Goal: Feedback & Contribution: Submit feedback/report problem

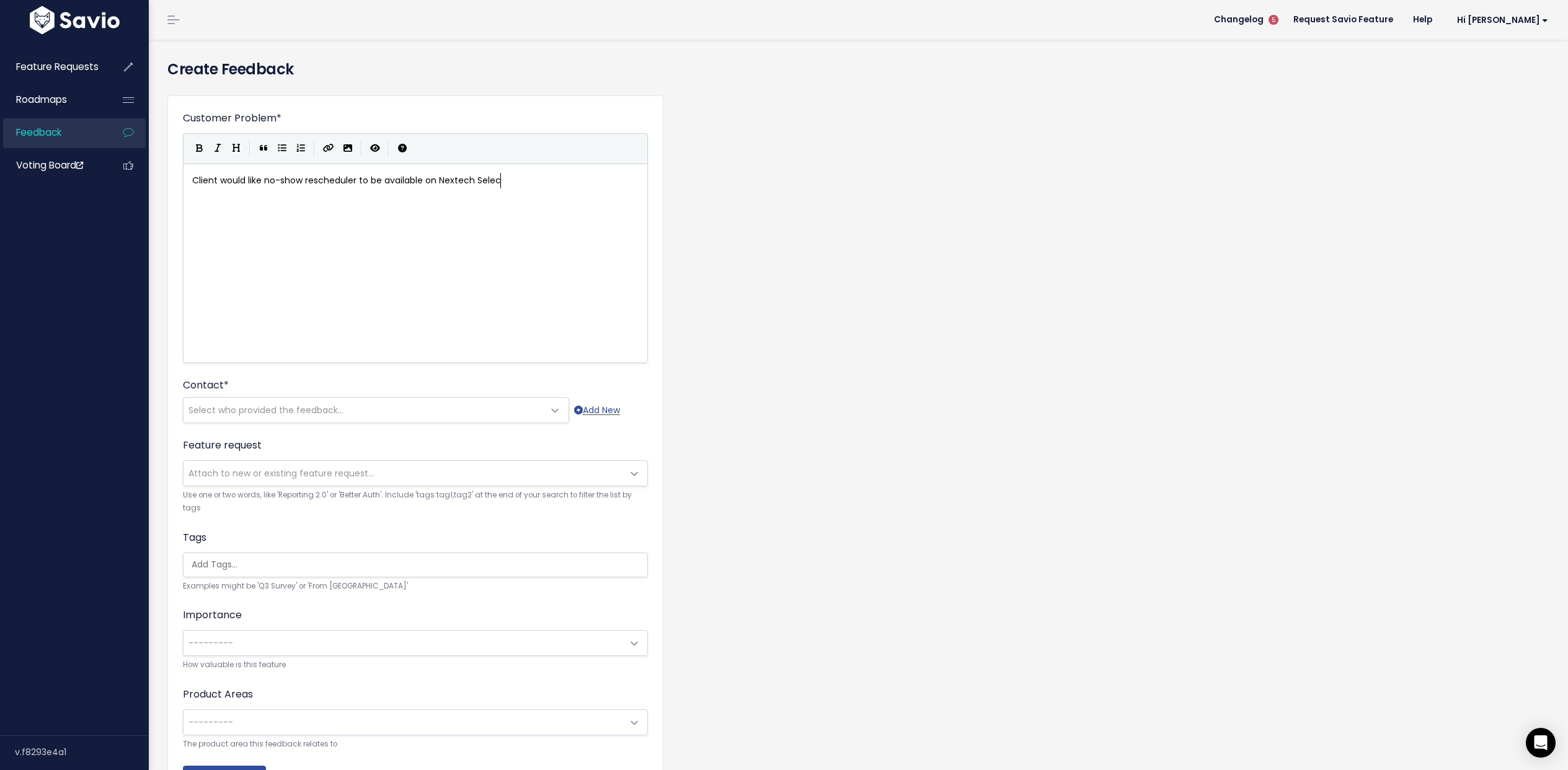
scroll to position [4, 312]
type textarea "Client would like no-show rescheduler to be available on Nextech Select"
click at [396, 408] on span "Select who provided the feedback..." at bounding box center [364, 410] width 360 height 25
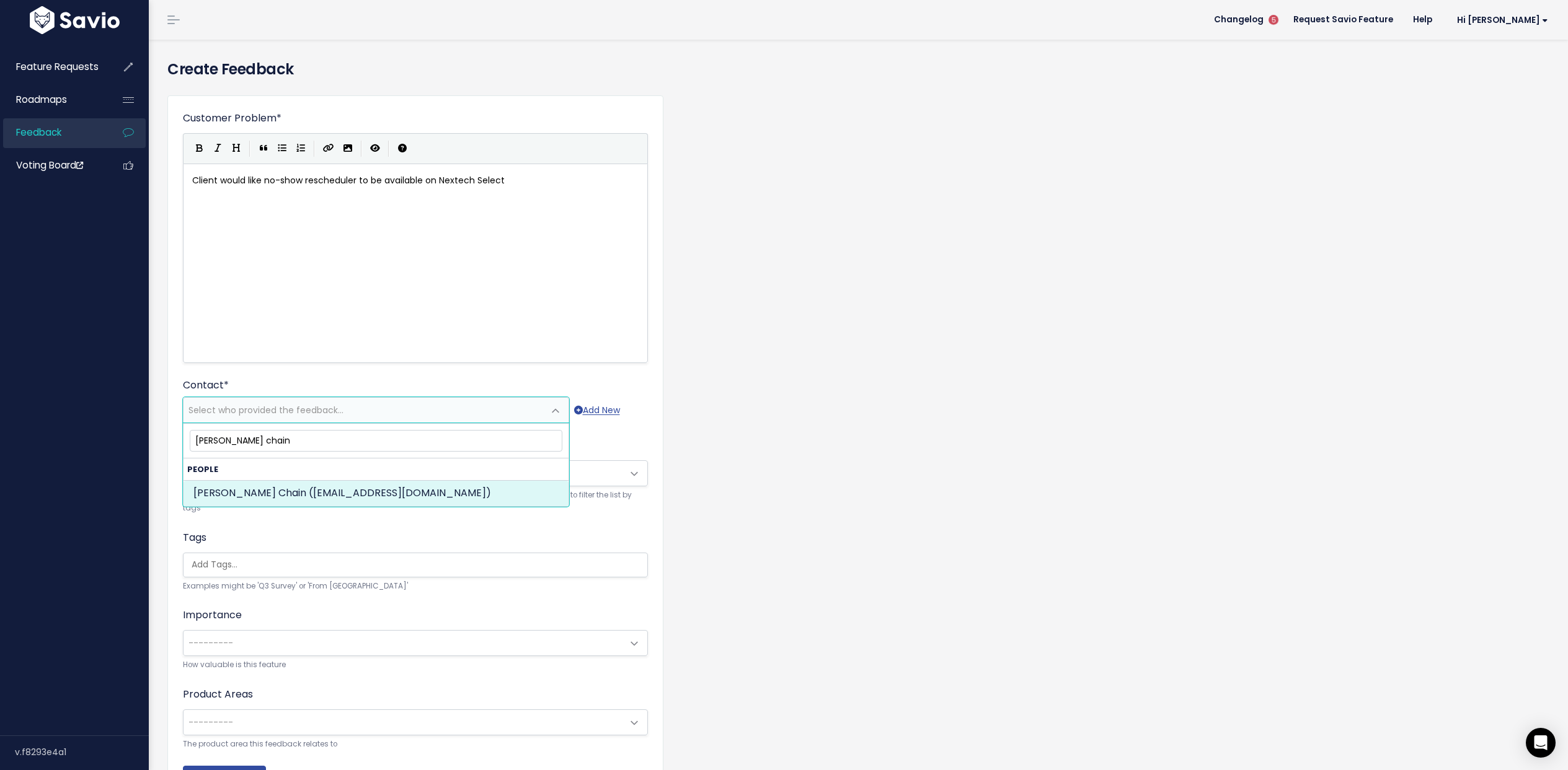
type input "[PERSON_NAME] chain"
select select "82354226"
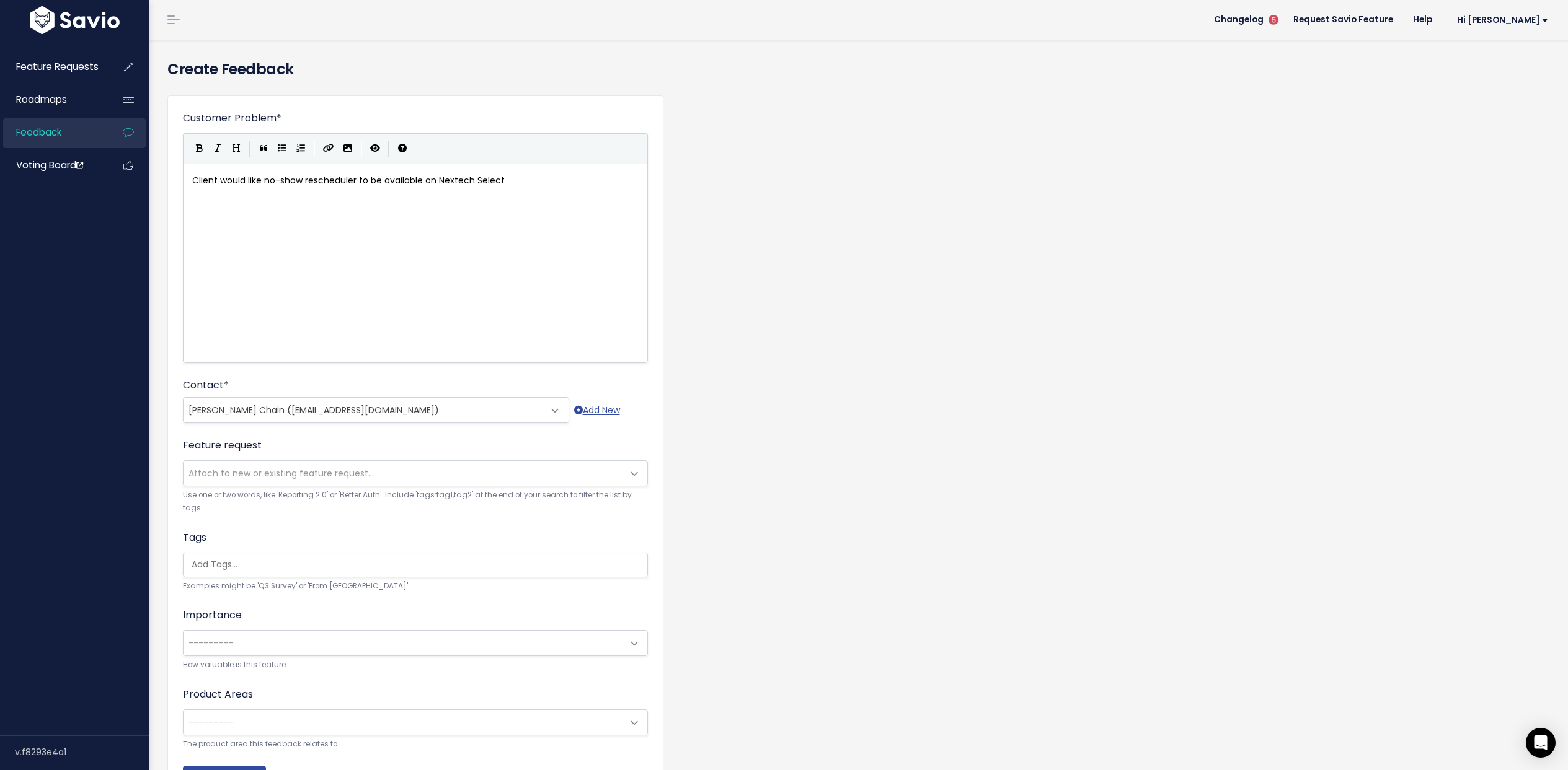
click at [264, 645] on span "---------" at bounding box center [403, 644] width 439 height 25
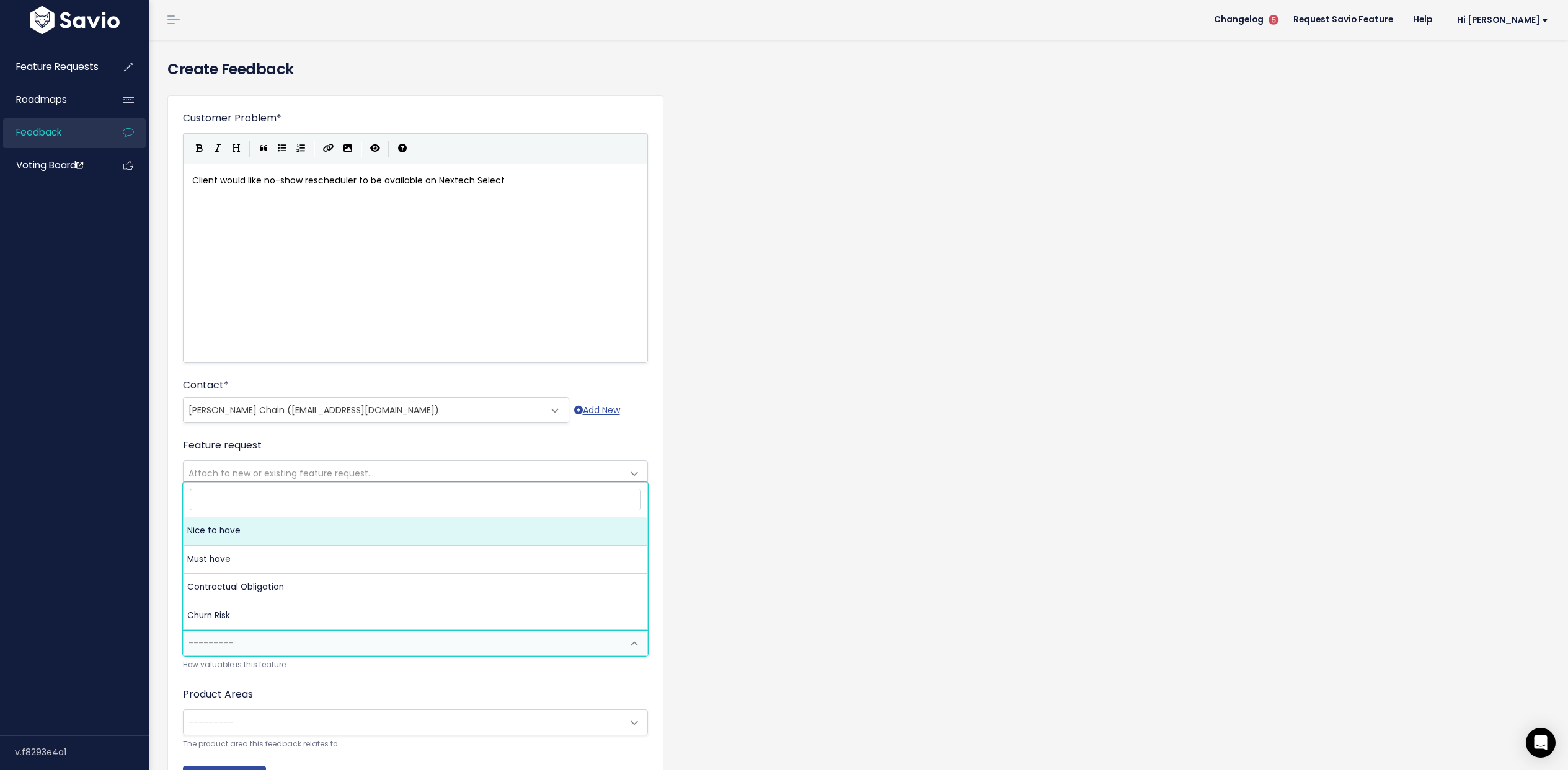
select select "NICE_TO_HAVE"
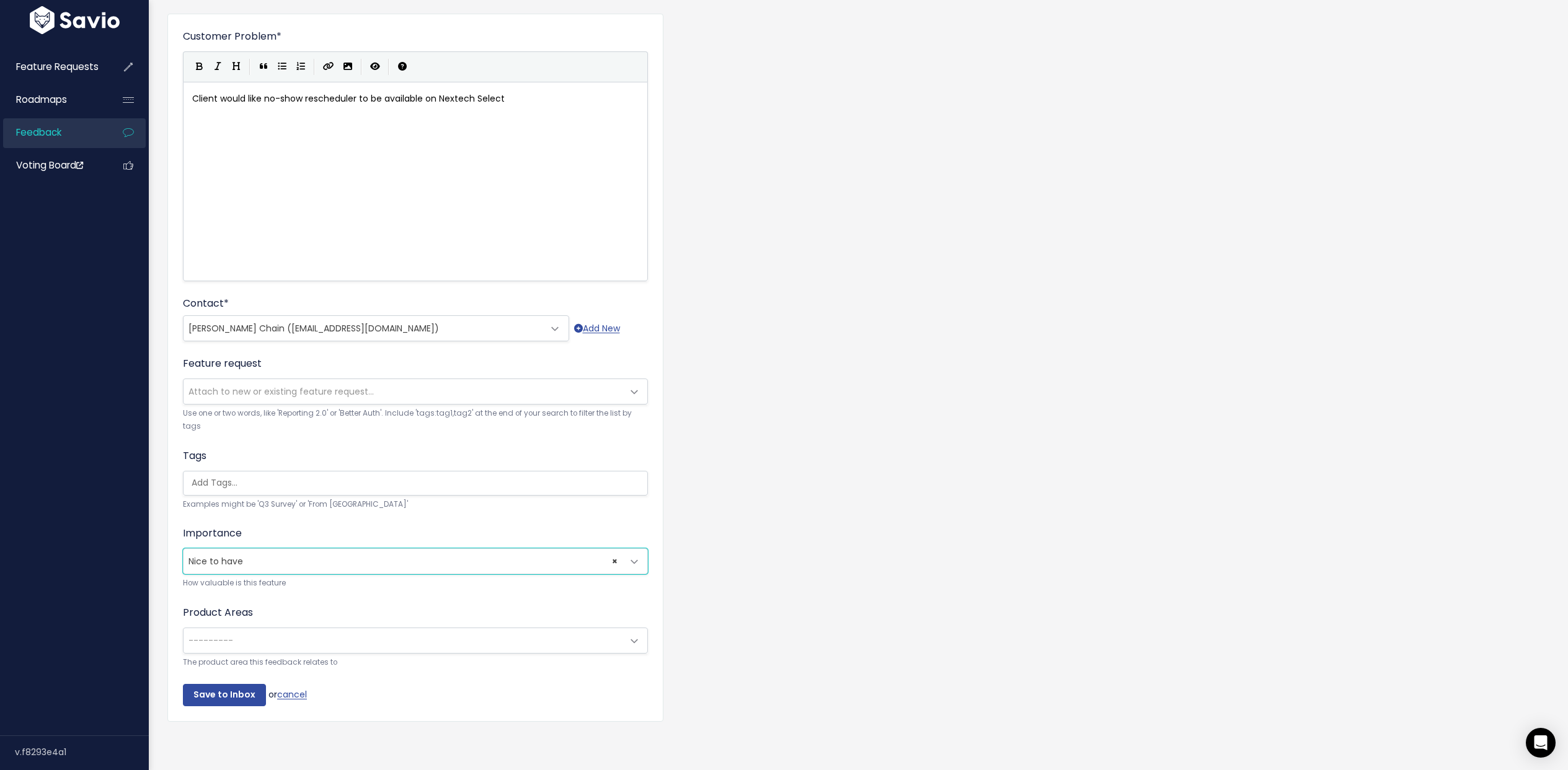
scroll to position [86, 0]
click at [280, 628] on span "---------" at bounding box center [403, 641] width 439 height 25
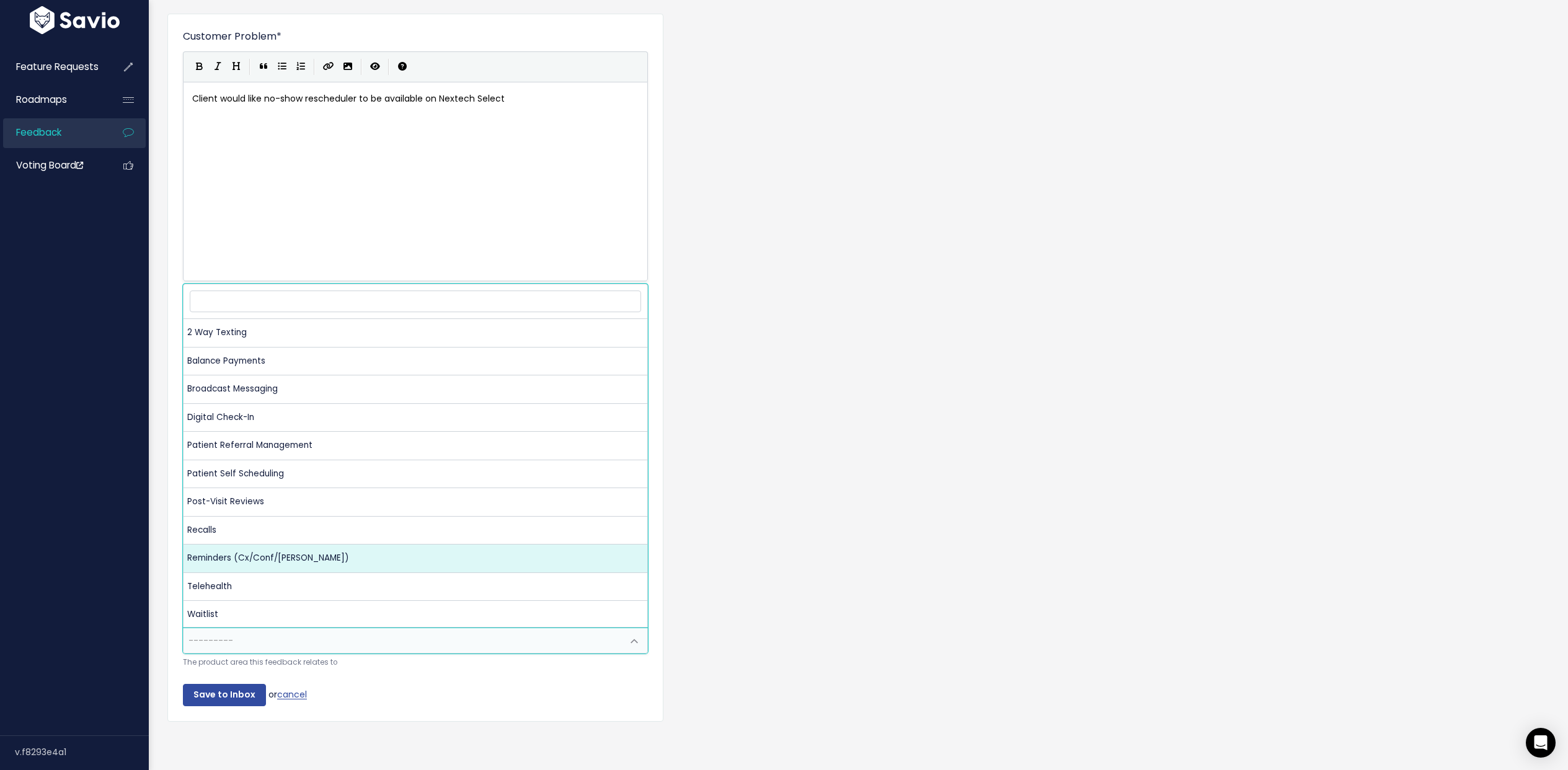
scroll to position [2, 0]
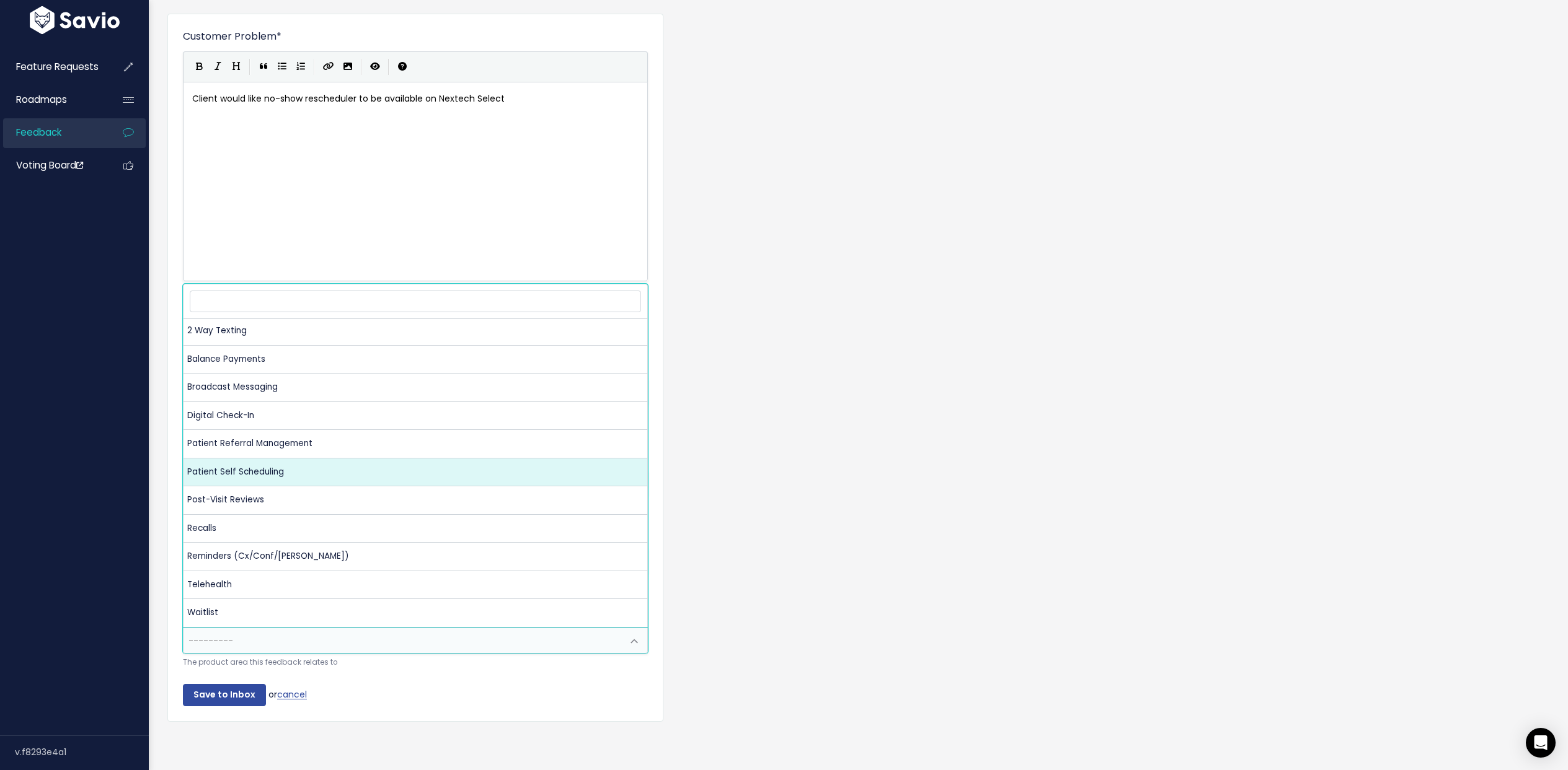
select select "NP:PATIENT_SELF_SCHEDULING"
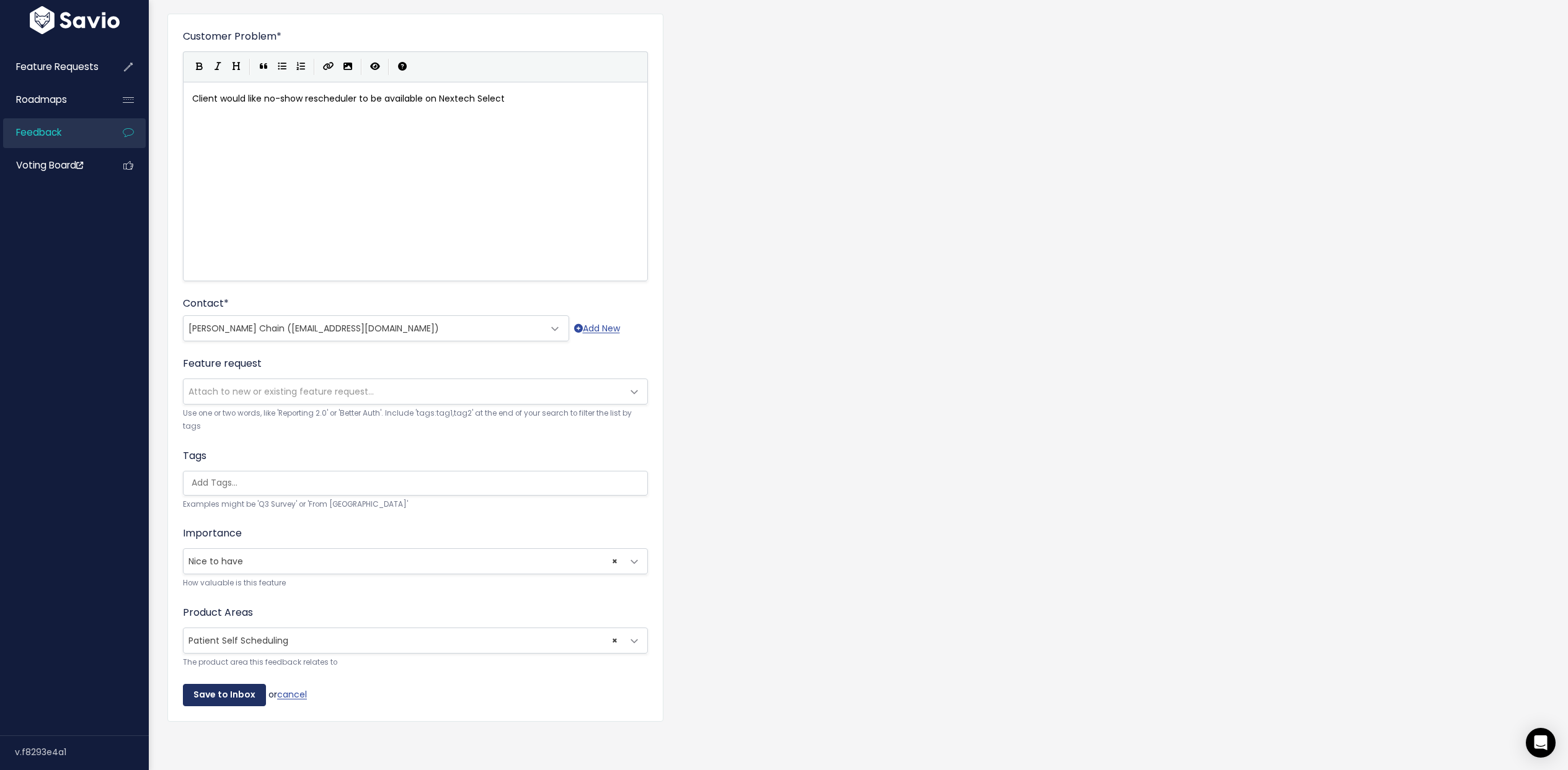
click at [228, 691] on input "Save to Inbox" at bounding box center [224, 695] width 83 height 22
